Goal: Information Seeking & Learning: Learn about a topic

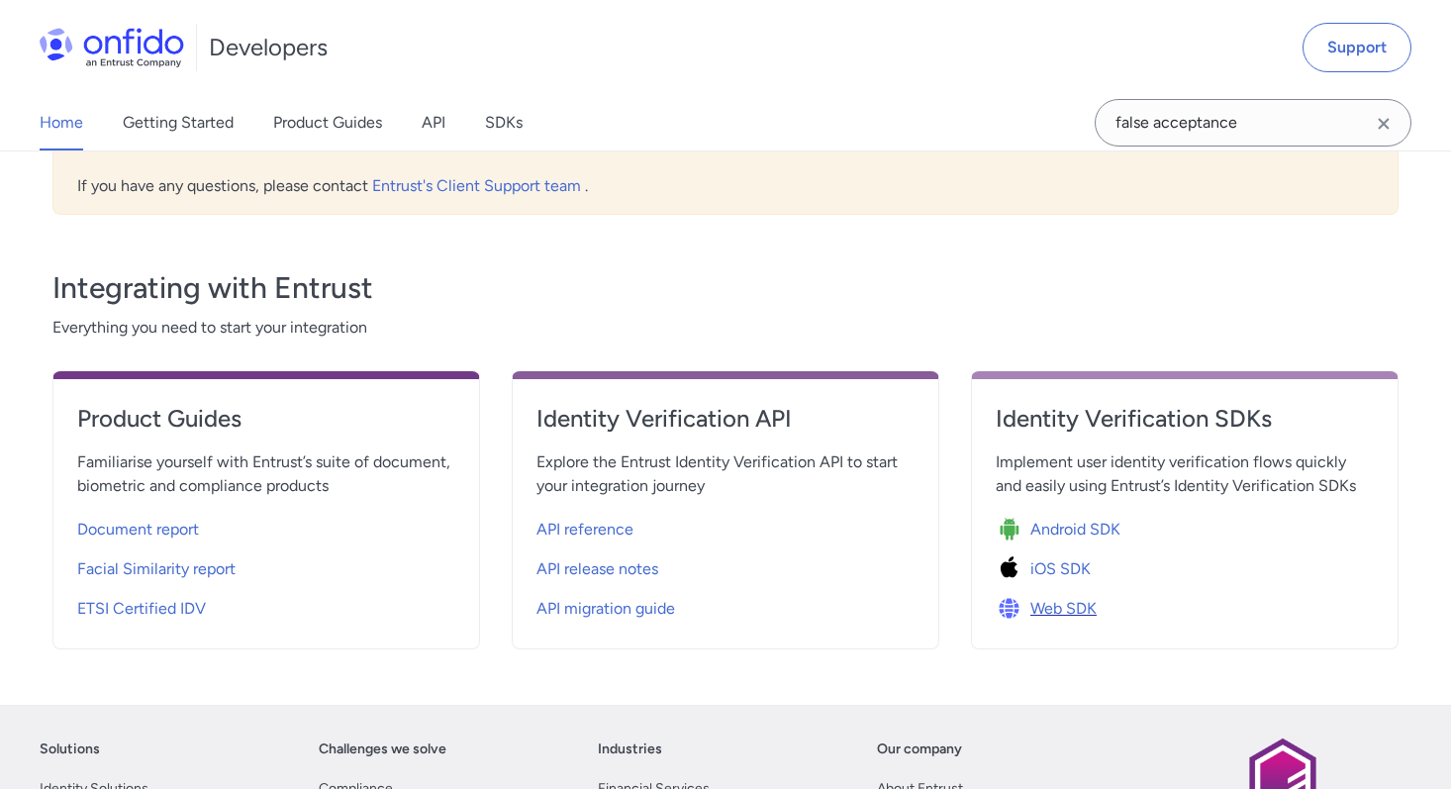
click at [1029, 600] on img at bounding box center [1012, 609] width 35 height 28
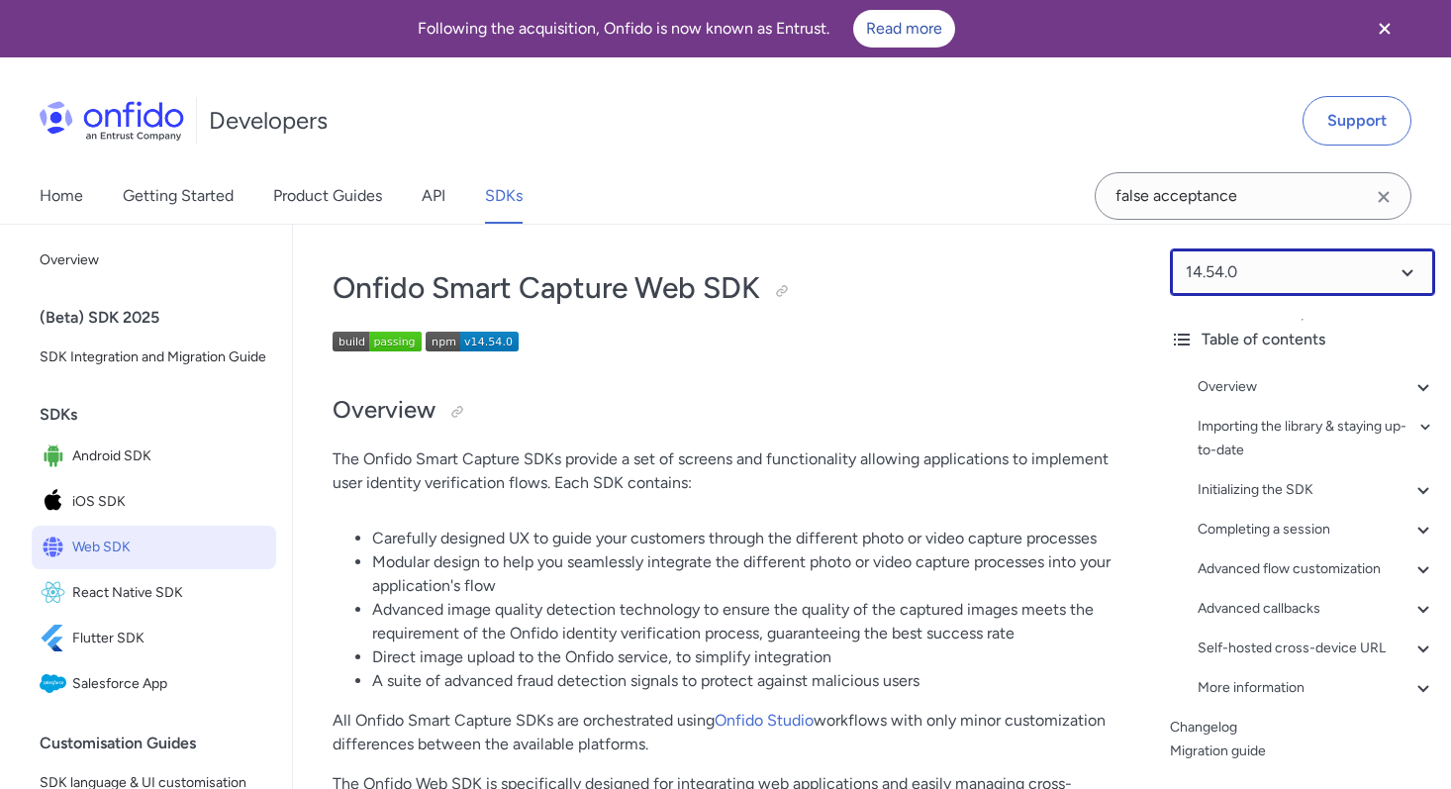
click at [1263, 264] on select at bounding box center [1302, 271] width 265 height 47
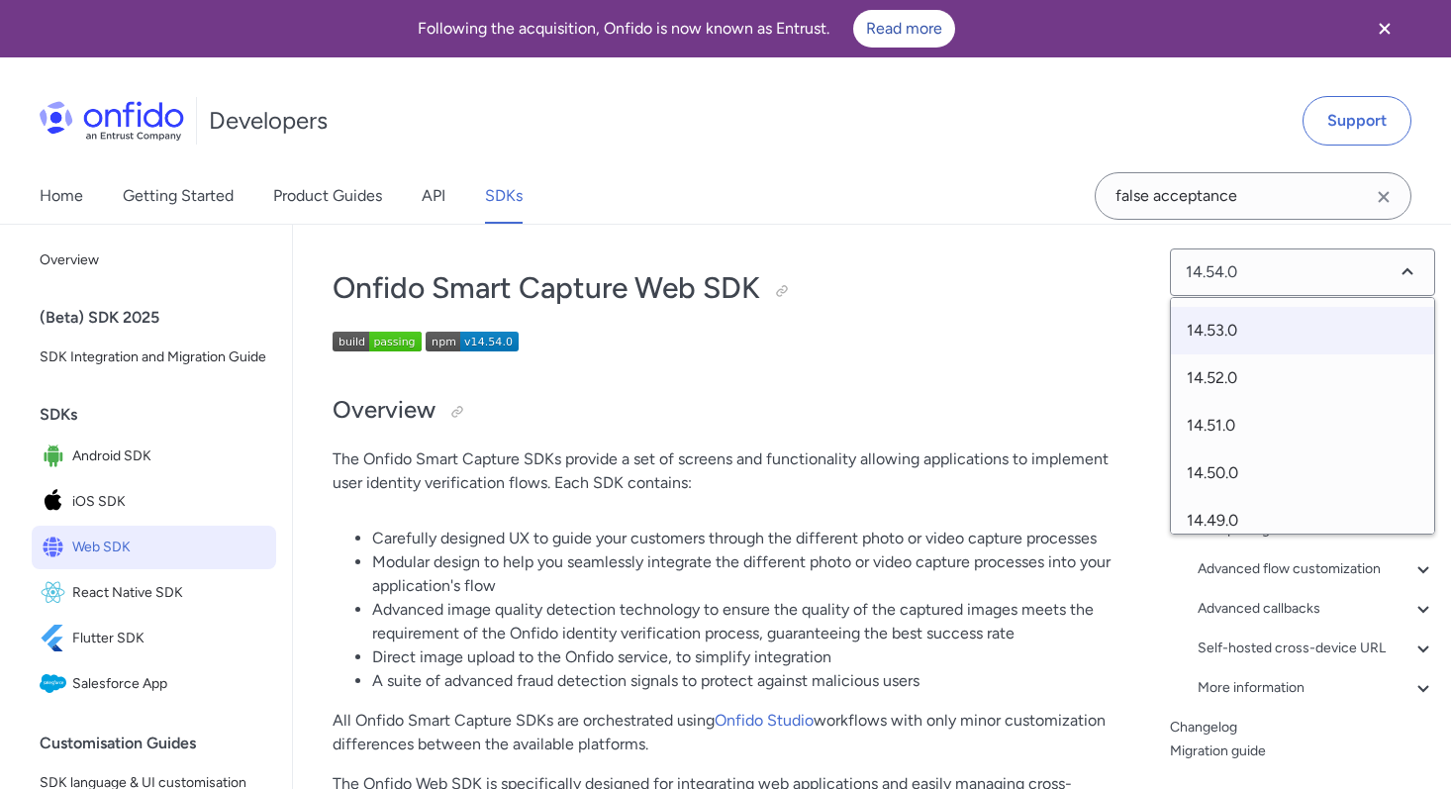
scroll to position [139, 0]
click at [1234, 469] on span "14.49.0" at bounding box center [1302, 471] width 263 height 47
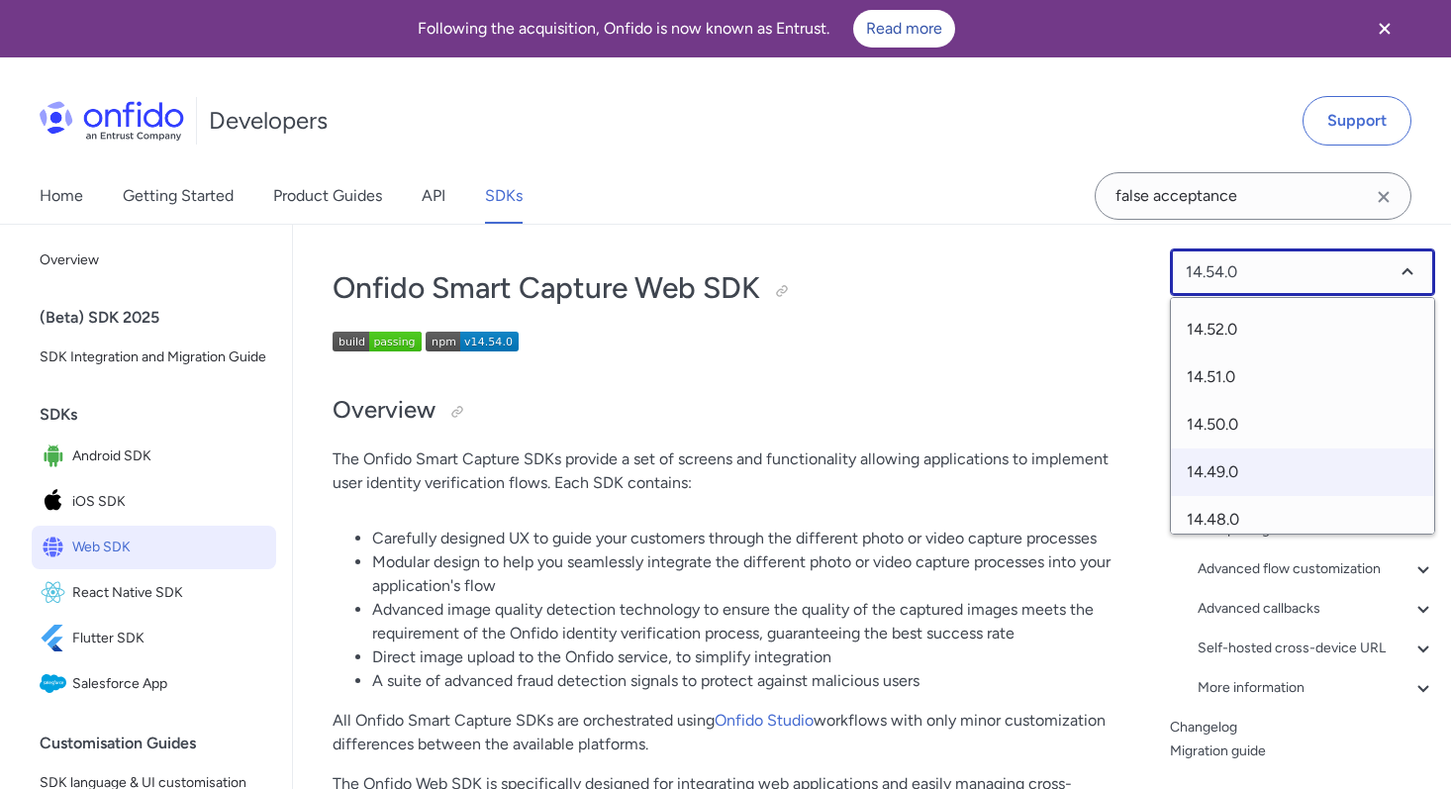
select select "14.49.0"
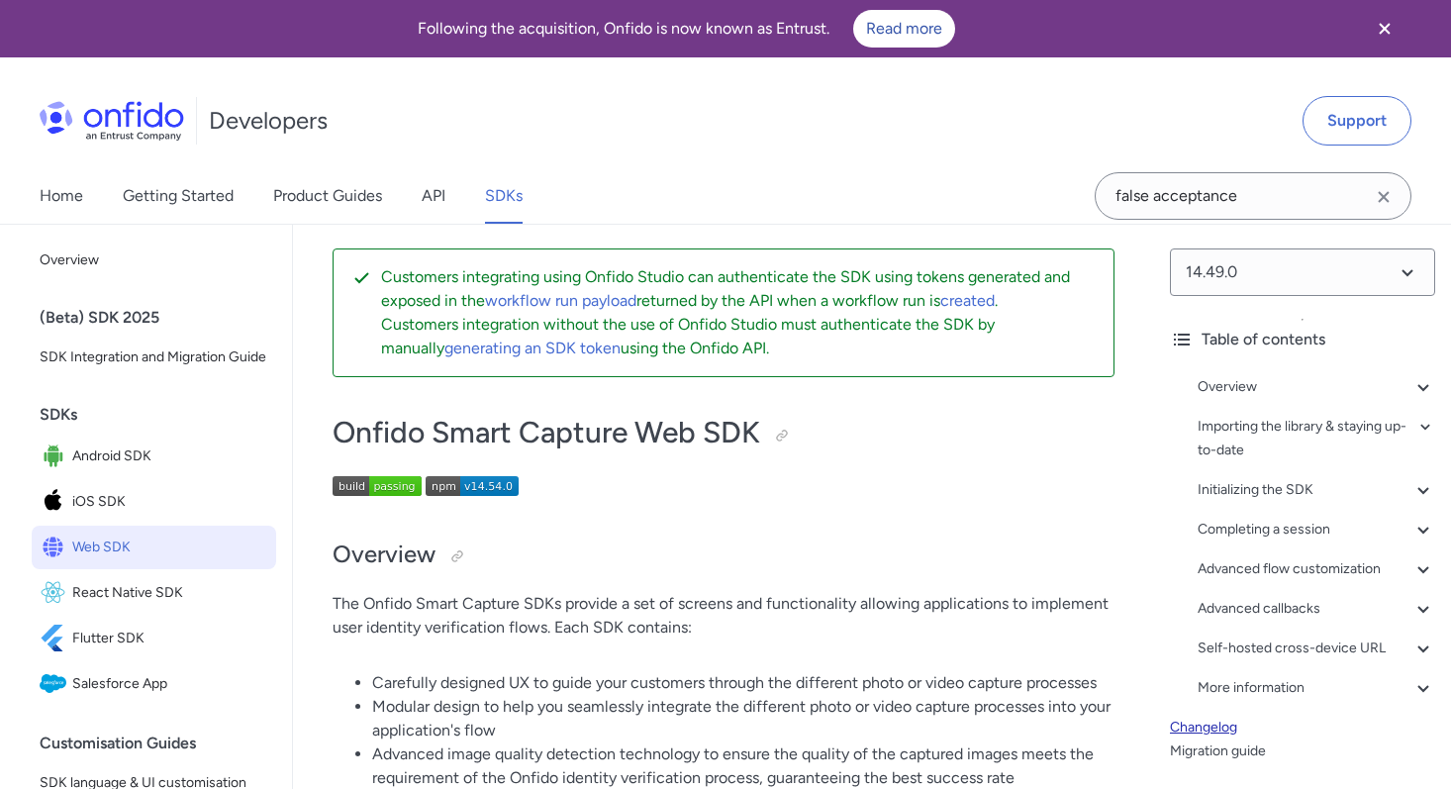
click at [1186, 731] on link "Changelog" at bounding box center [1302, 727] width 265 height 24
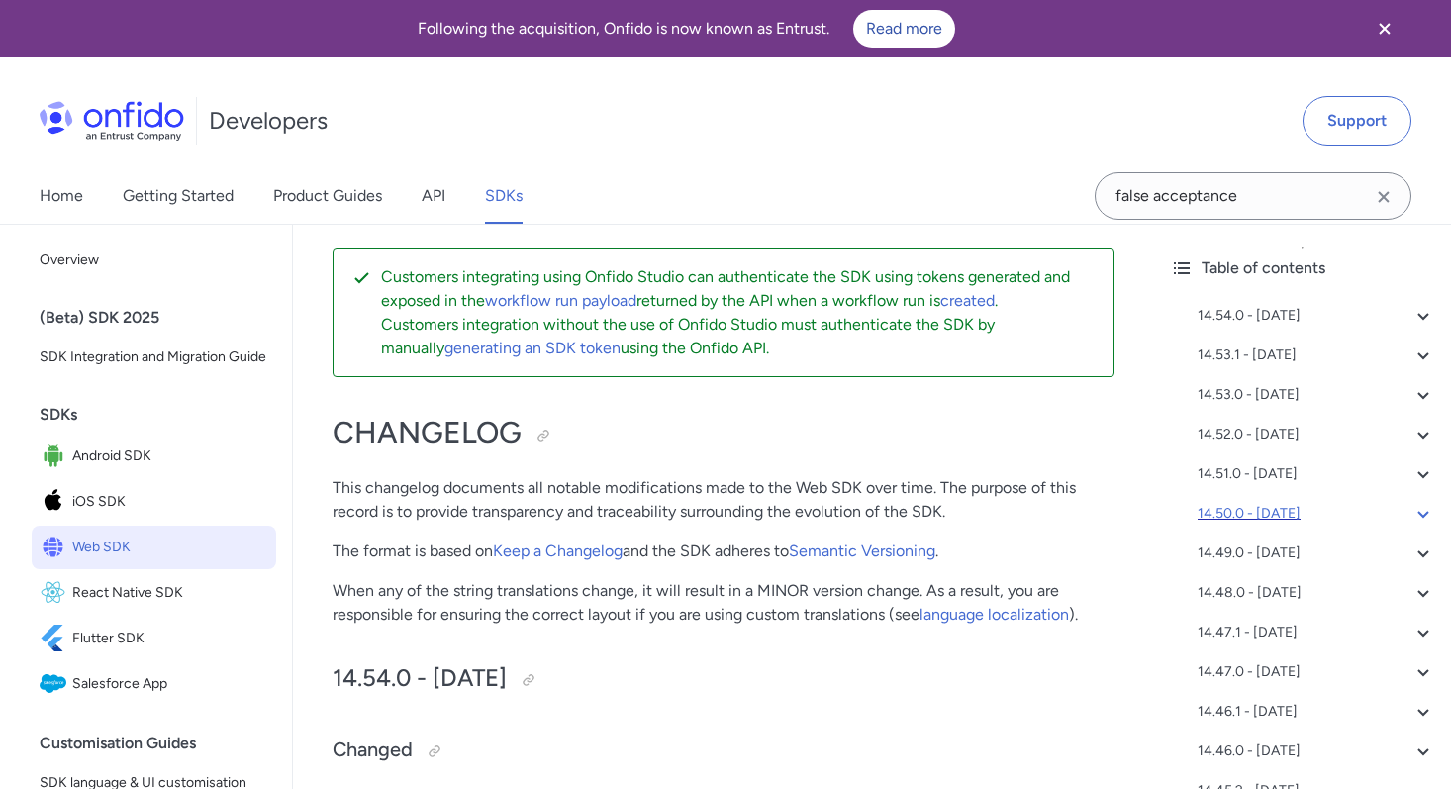
click at [1216, 523] on div "14.50.0 - [DATE]" at bounding box center [1315, 514] width 237 height 24
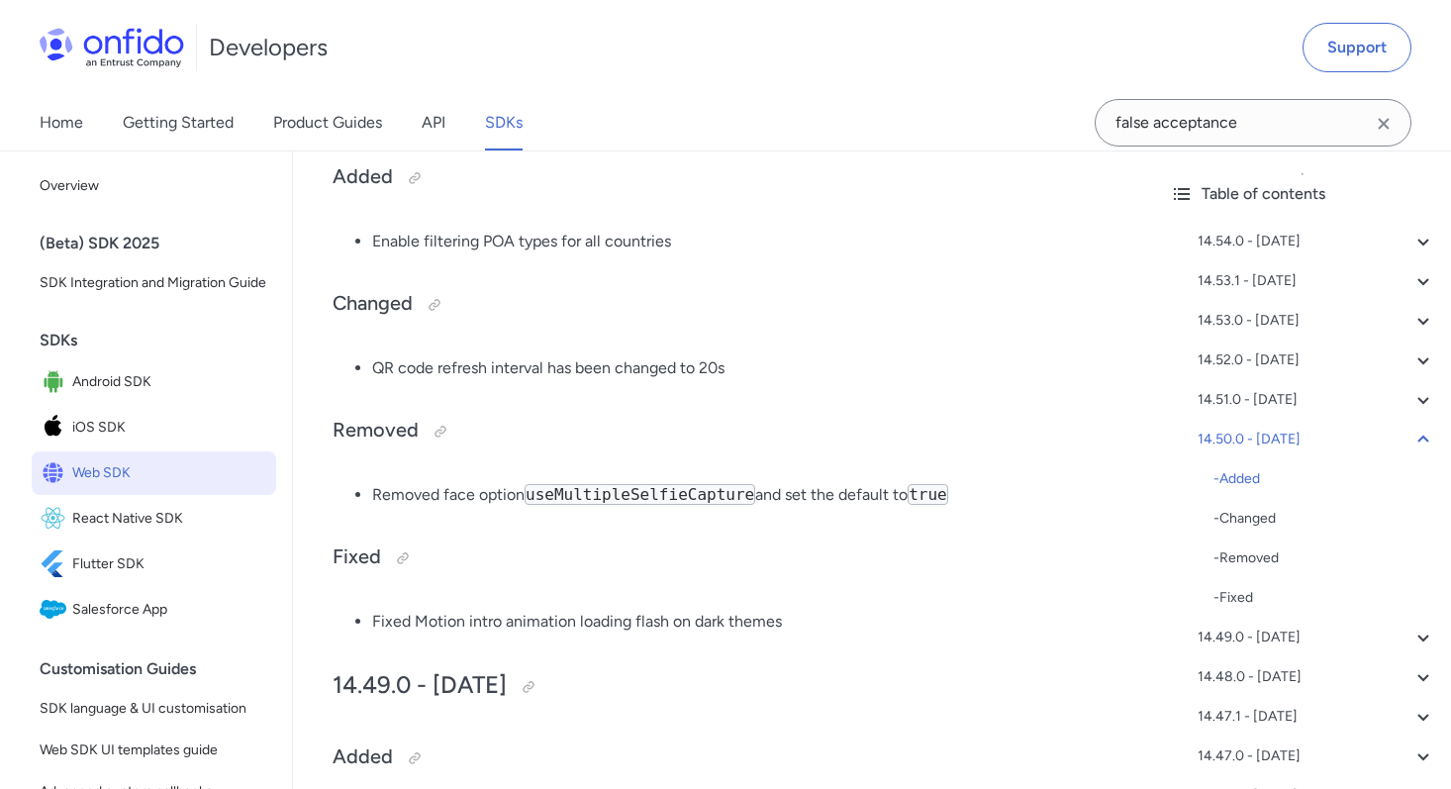
scroll to position [2236, 0]
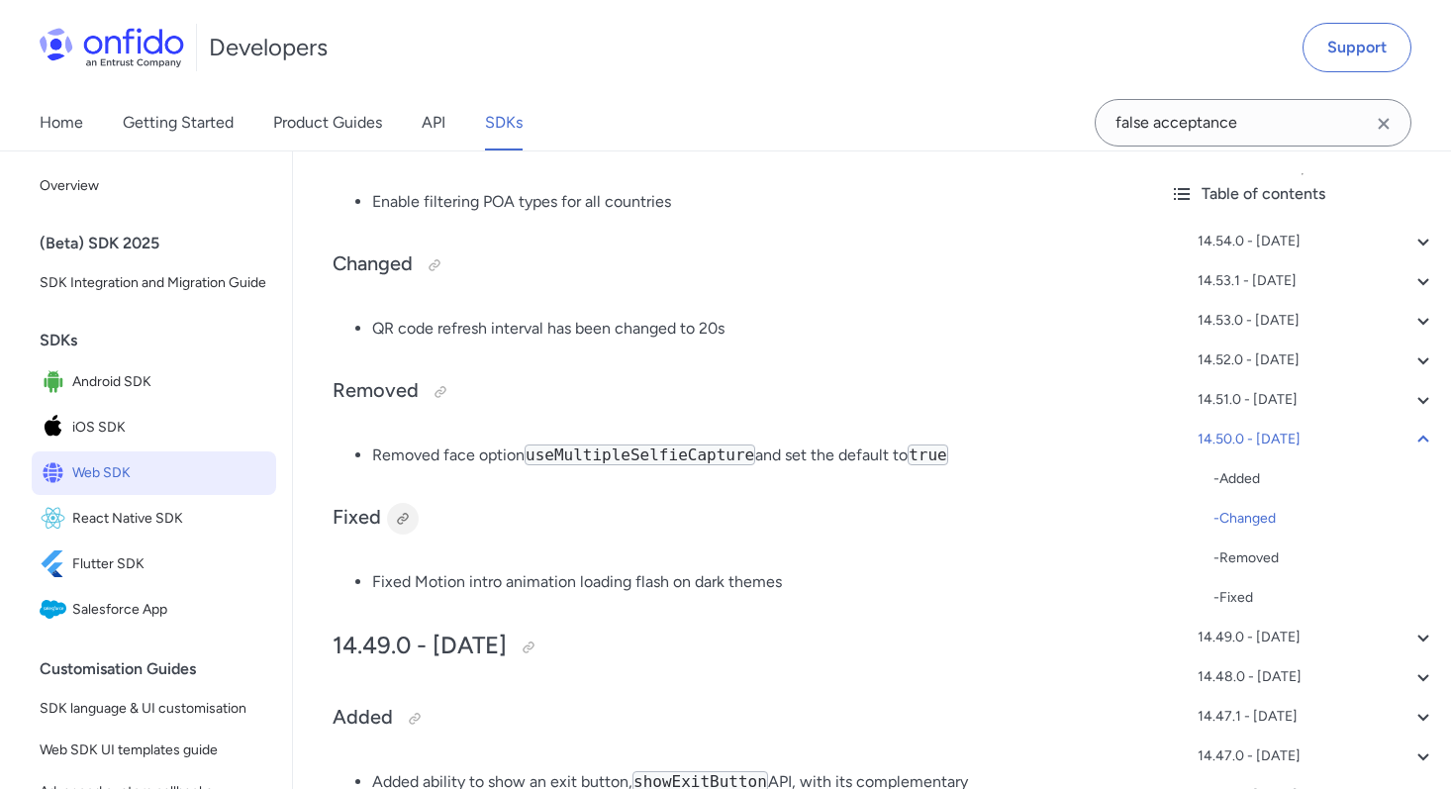
click at [416, 519] on div at bounding box center [403, 519] width 32 height 32
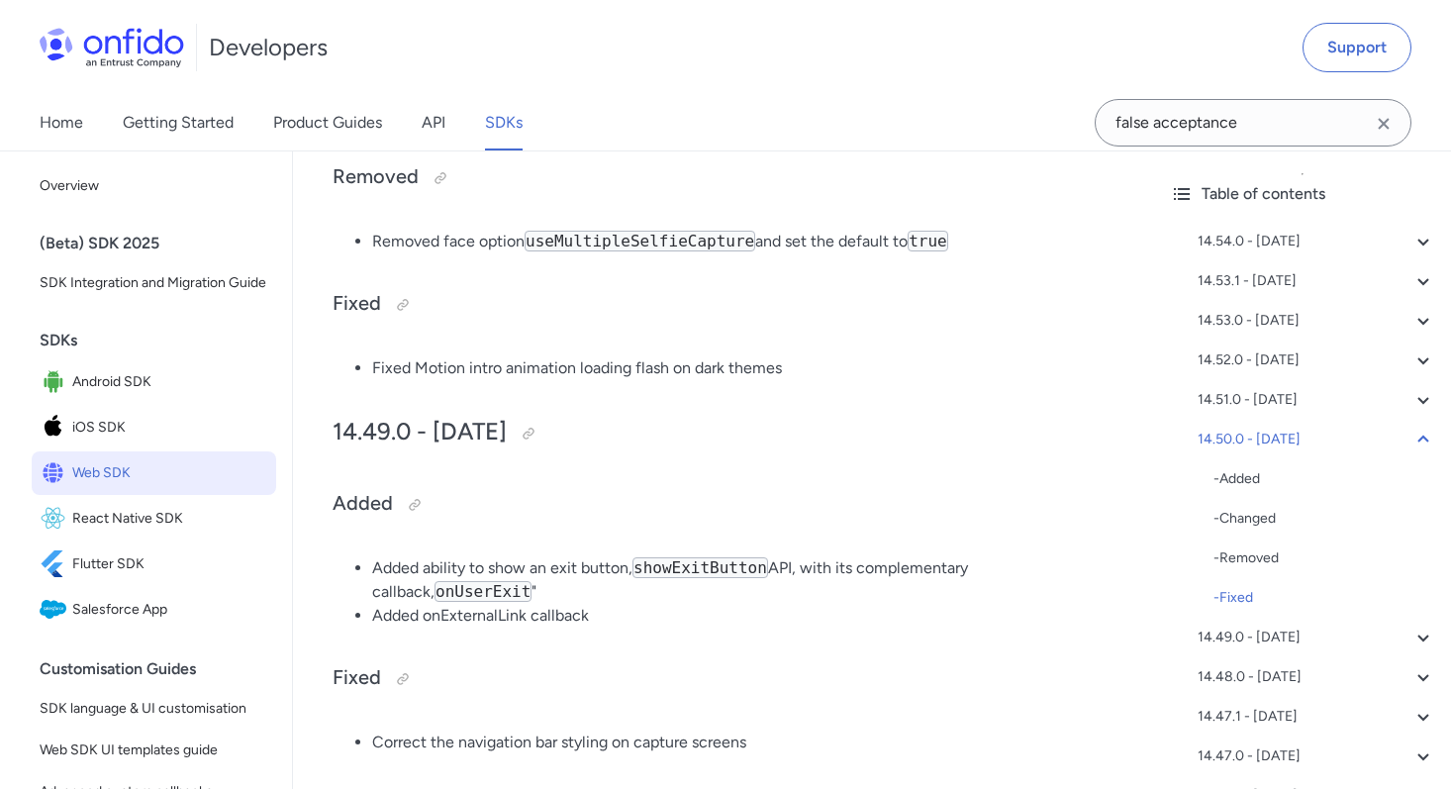
scroll to position [2440, 0]
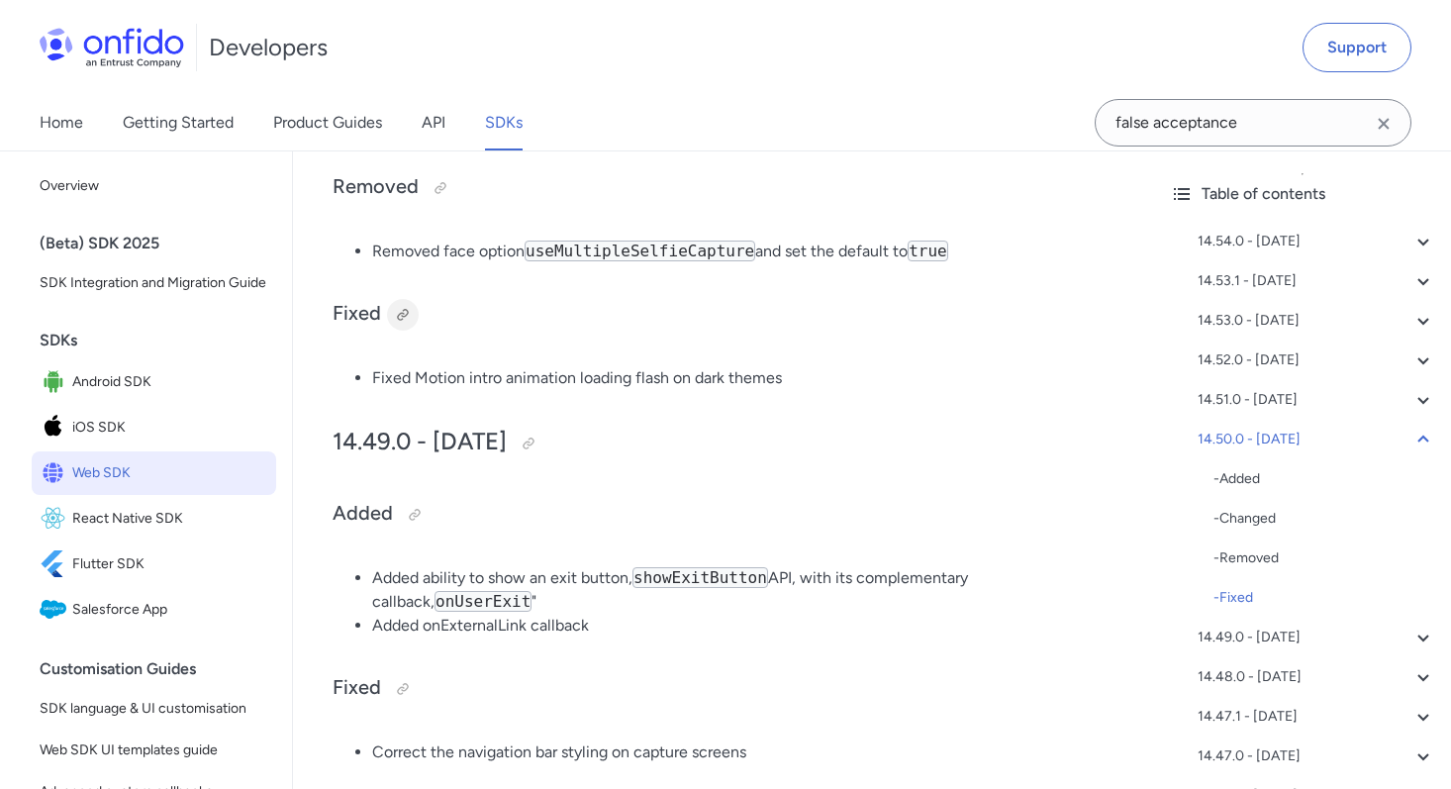
click at [404, 323] on div at bounding box center [403, 315] width 16 height 16
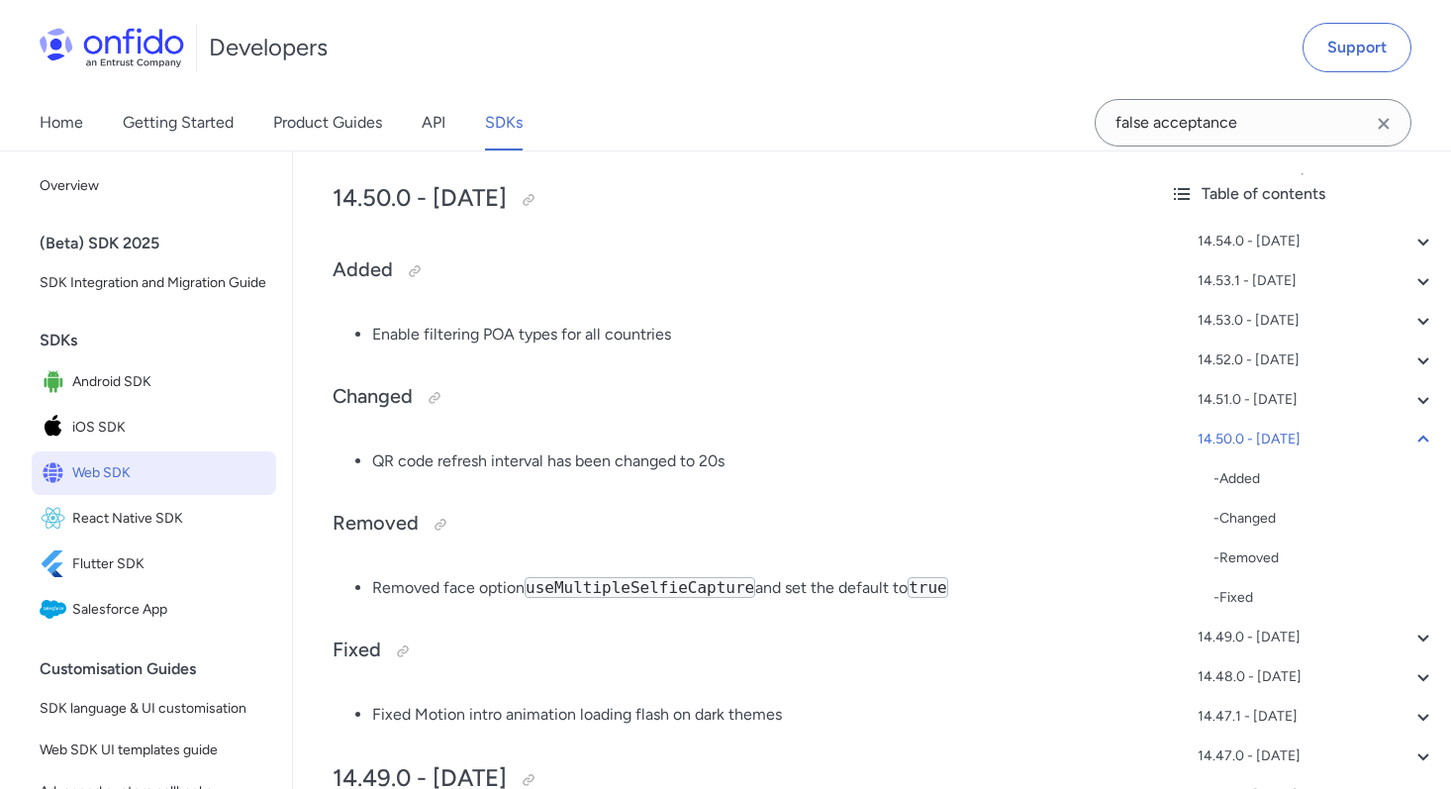
scroll to position [2133, 0]
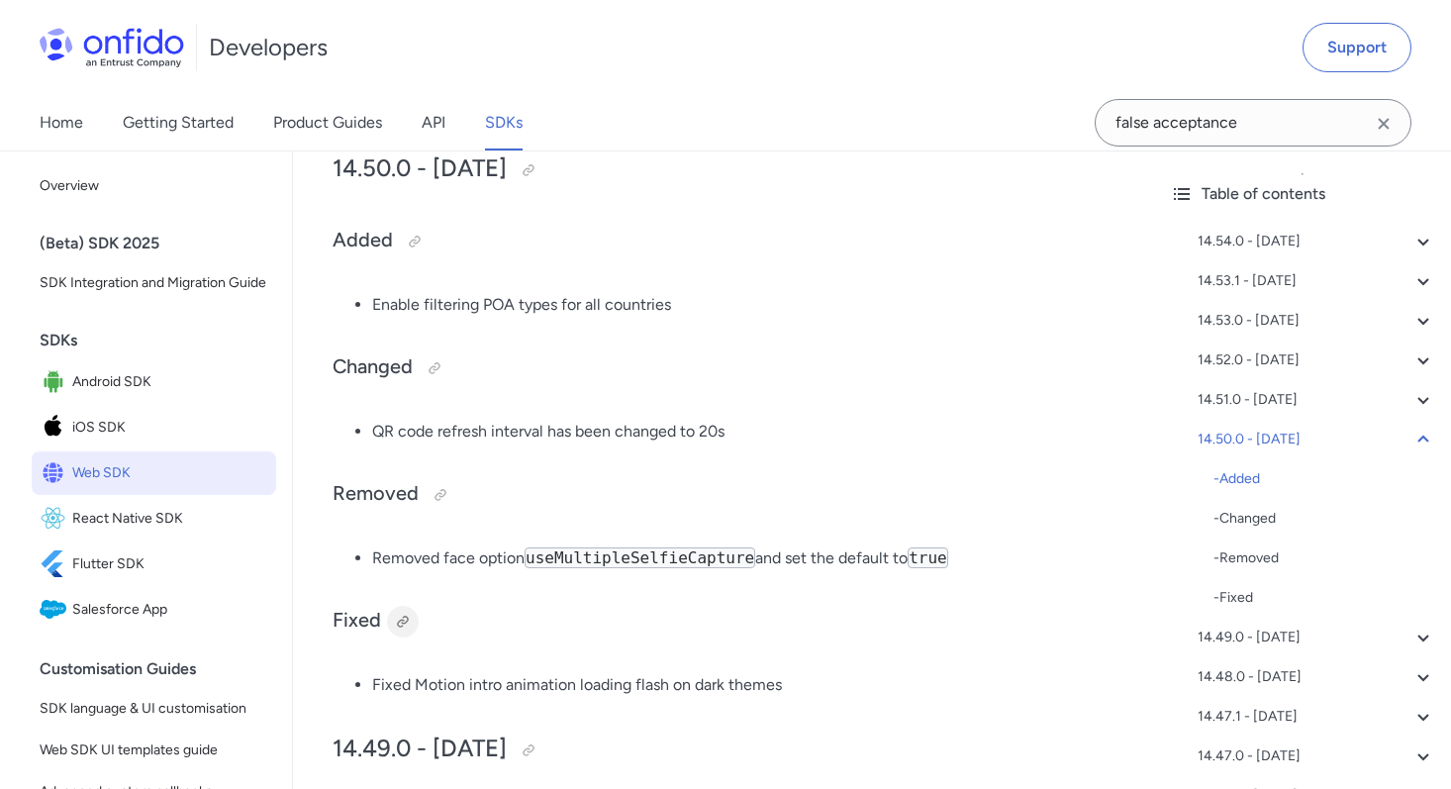
click at [407, 623] on div at bounding box center [403, 621] width 16 height 16
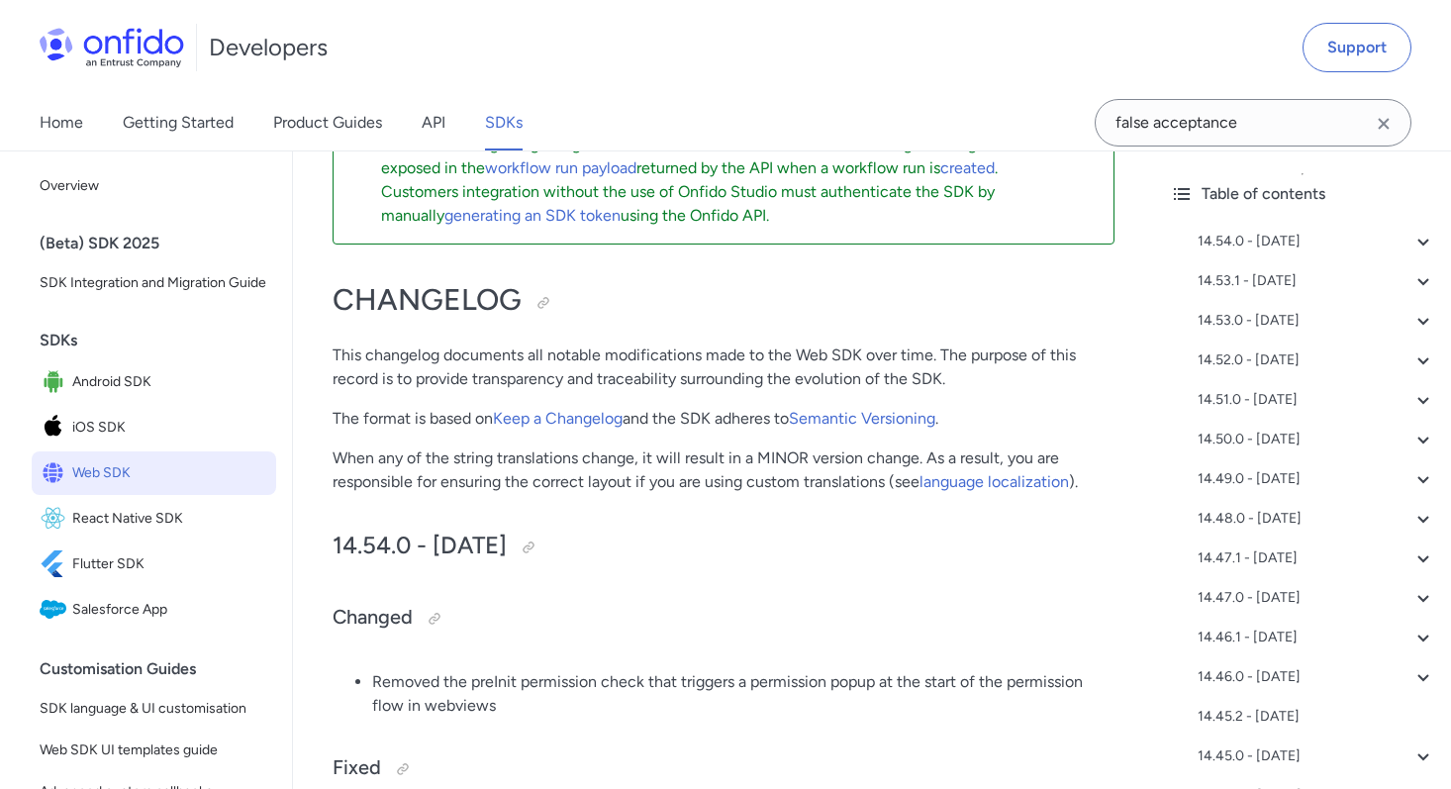
scroll to position [129, 0]
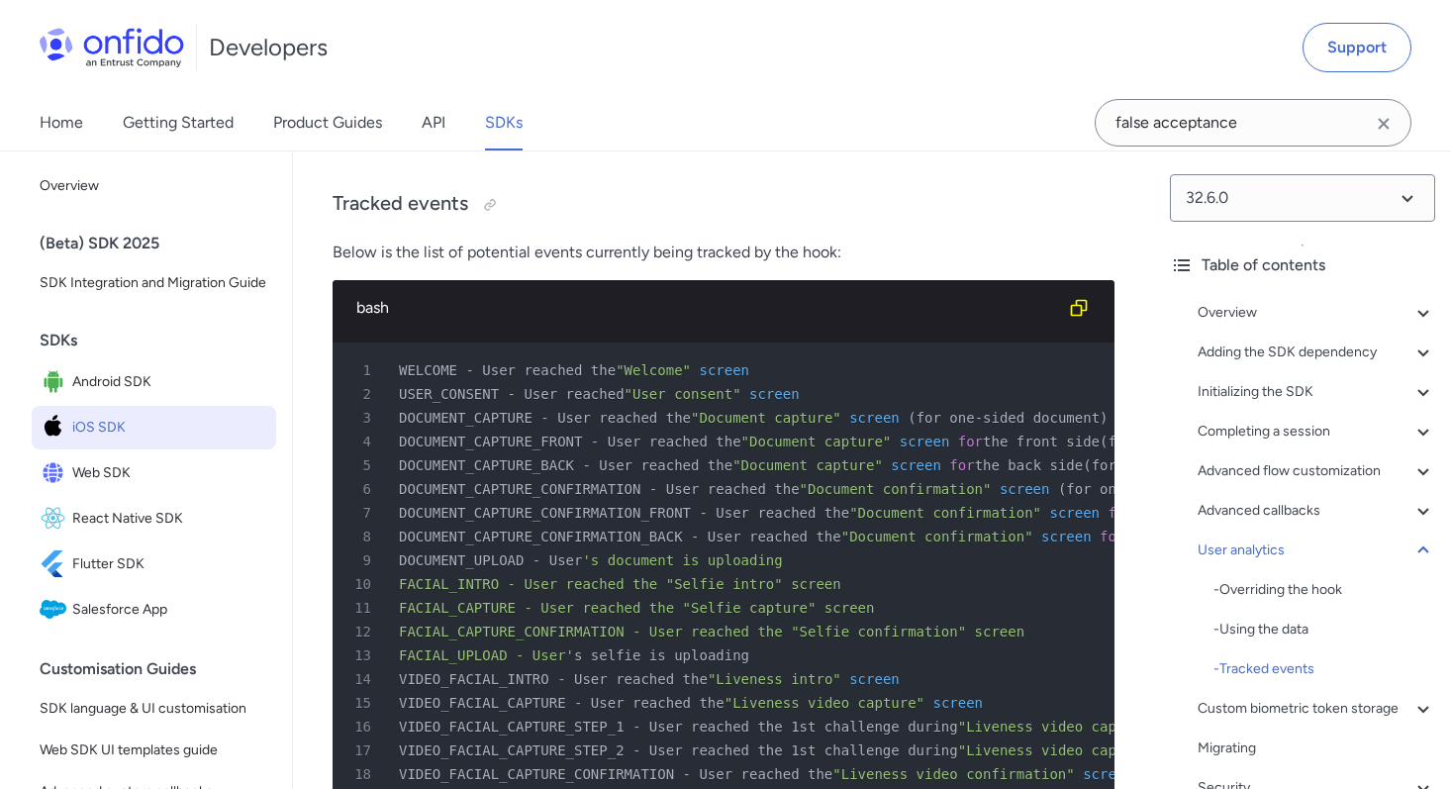
scroll to position [609, 0]
